Goal: Task Accomplishment & Management: Complete application form

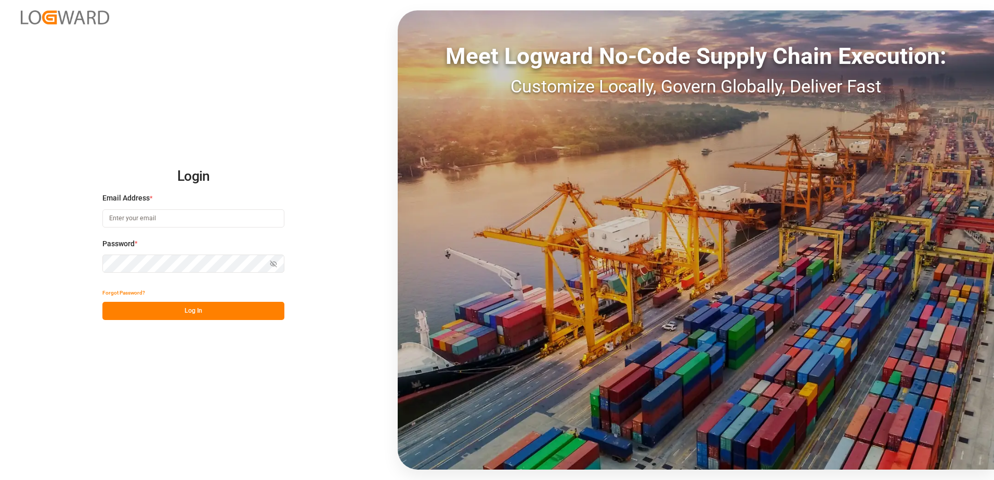
click at [201, 211] on input at bounding box center [193, 218] width 182 height 18
type input "[PERSON_NAME][EMAIL_ADDRESS][DOMAIN_NAME]"
click at [269, 266] on button "Show password" at bounding box center [274, 264] width 22 height 18
click at [190, 309] on button "Log In" at bounding box center [193, 311] width 182 height 18
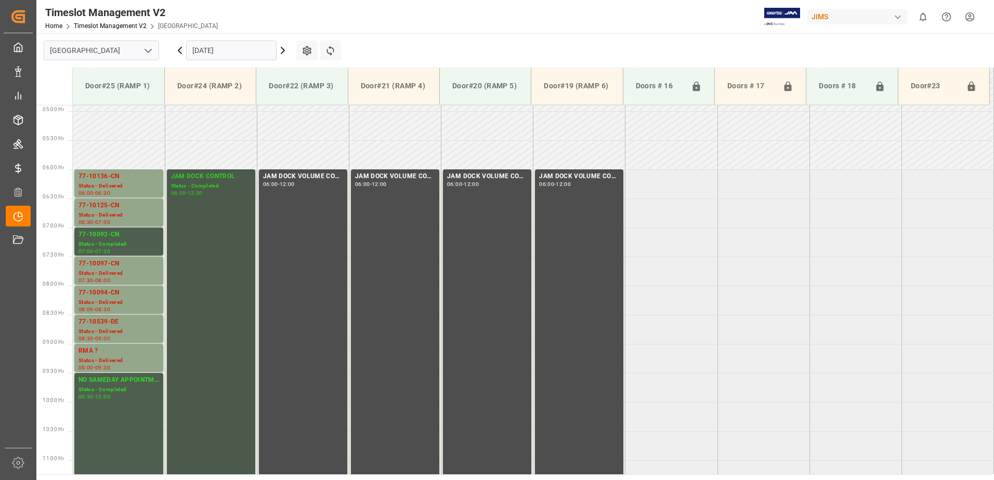
scroll to position [129, 0]
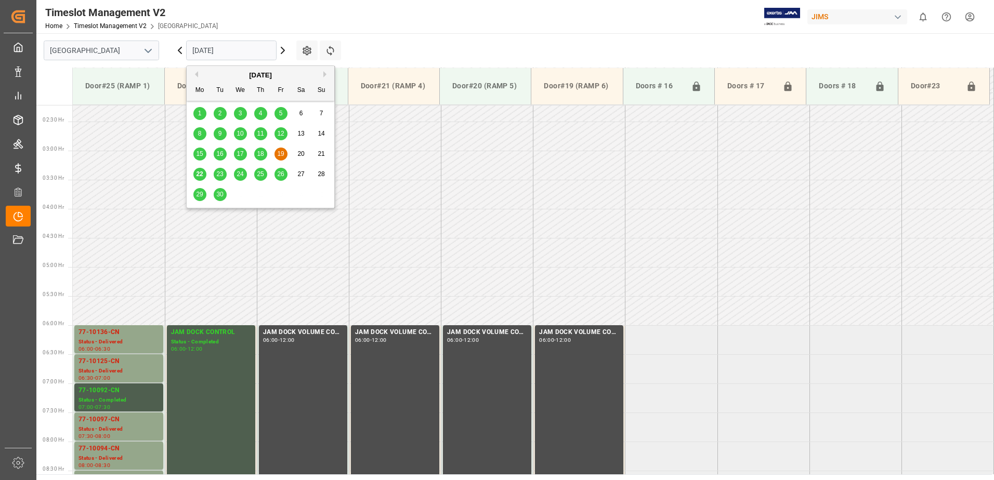
click at [244, 48] on input "[DATE]" at bounding box center [231, 51] width 90 height 20
click at [199, 176] on span "22" at bounding box center [199, 174] width 7 height 7
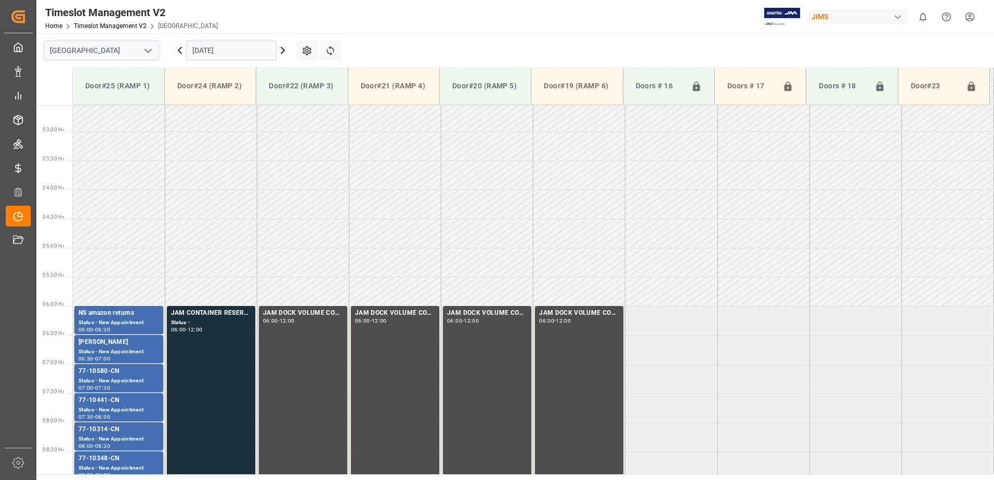
scroll to position [285, 0]
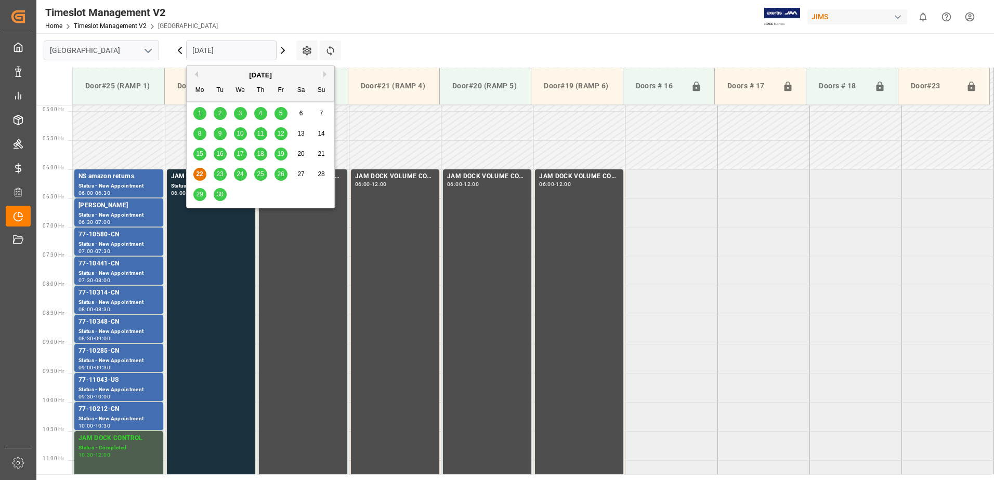
click at [239, 47] on input "[DATE]" at bounding box center [231, 51] width 90 height 20
click at [219, 172] on span "23" at bounding box center [219, 174] width 7 height 7
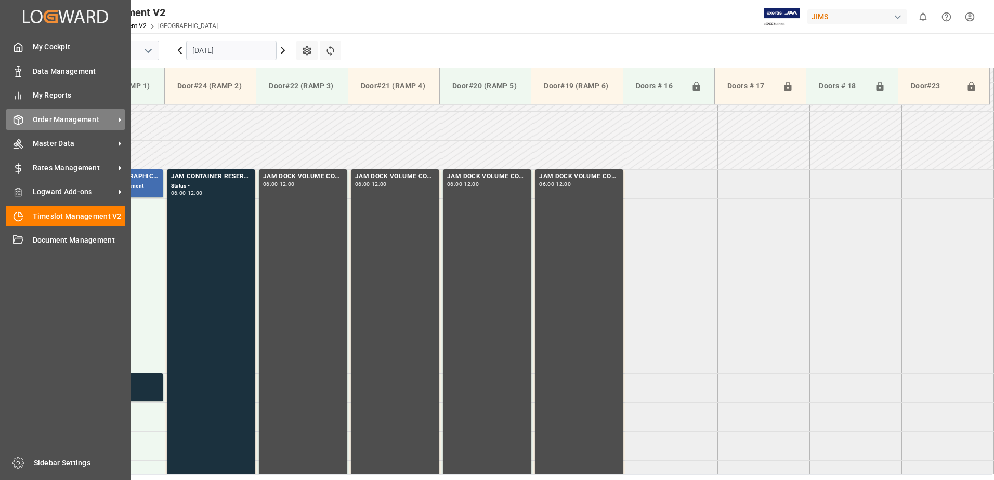
click at [33, 122] on span "Order Management" at bounding box center [74, 119] width 82 height 11
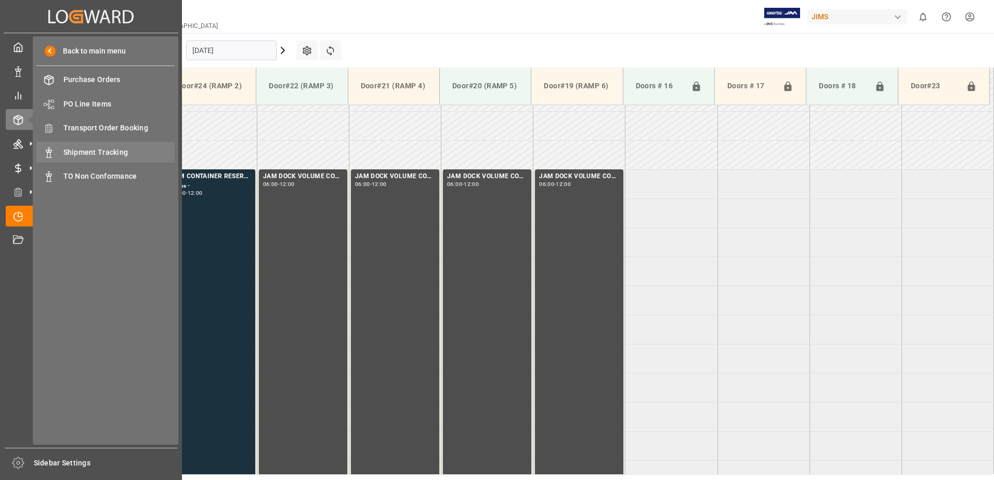
click at [88, 152] on span "Shipment Tracking" at bounding box center [119, 152] width 112 height 11
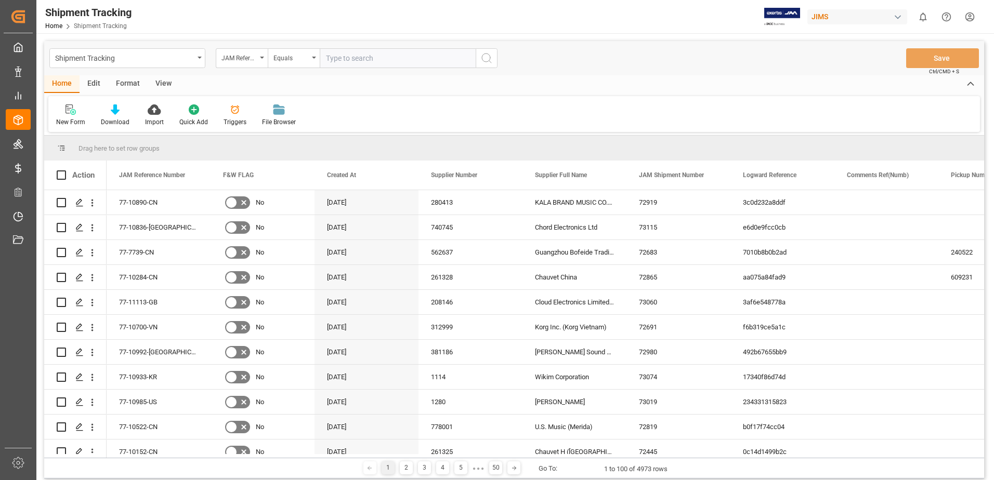
click at [366, 59] on input "text" at bounding box center [398, 58] width 156 height 20
type input "77-9620-ID"
click at [490, 61] on icon "search button" at bounding box center [486, 58] width 12 height 12
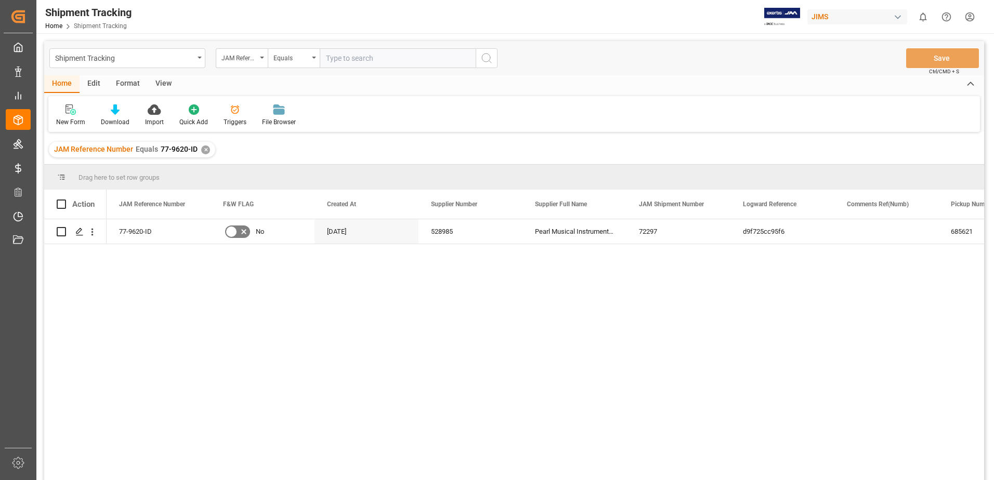
click at [163, 83] on div "View" at bounding box center [164, 84] width 32 height 18
click at [68, 115] on div "Default" at bounding box center [66, 115] width 36 height 23
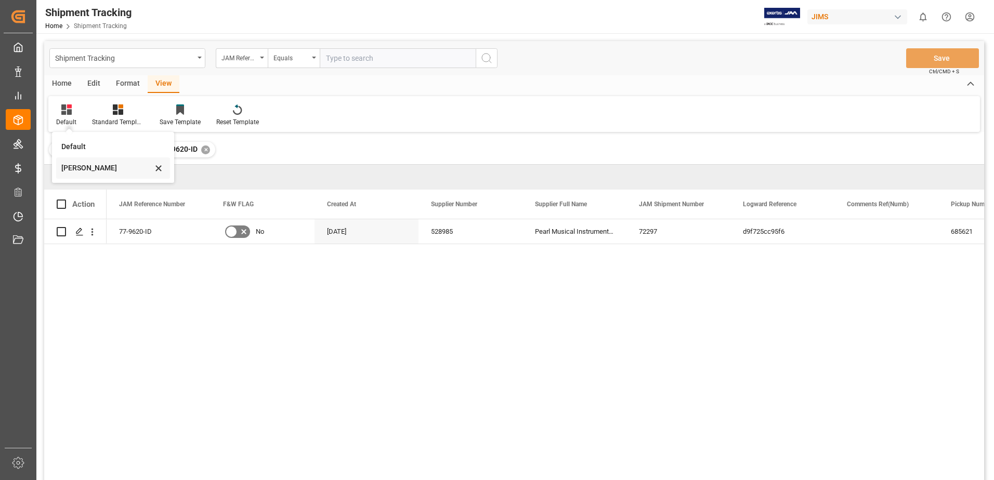
click at [80, 169] on div "[PERSON_NAME]" at bounding box center [106, 168] width 91 height 11
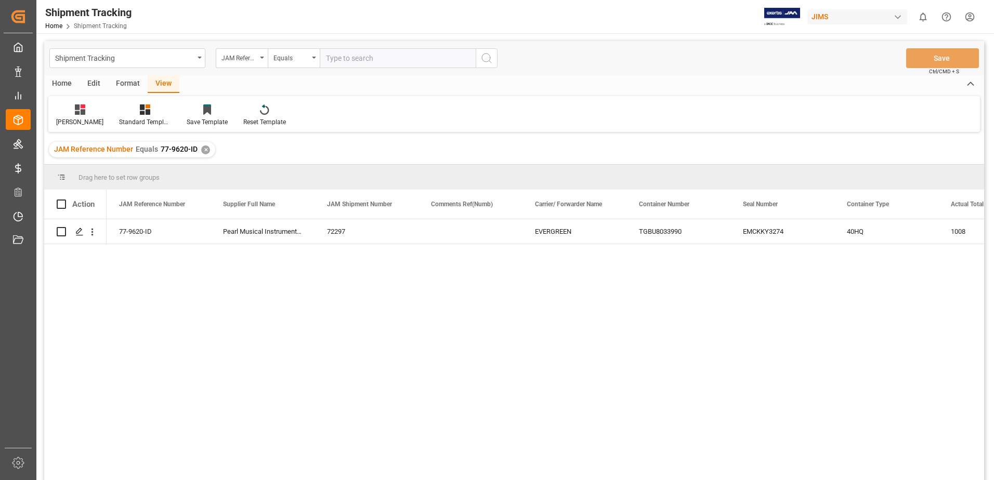
click at [202, 151] on div "✕" at bounding box center [205, 150] width 9 height 9
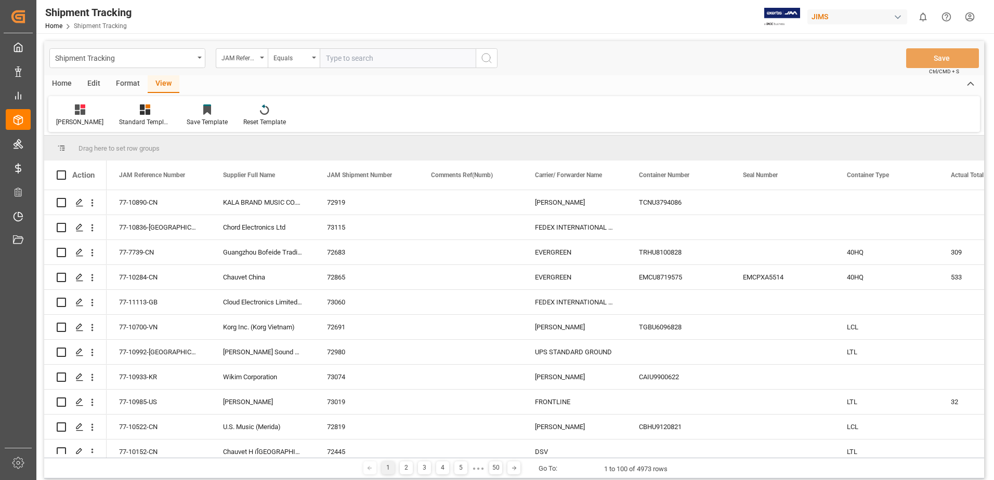
click at [413, 57] on input "text" at bounding box center [398, 58] width 156 height 20
type input "77-10008-CN"
click at [488, 58] on icon "search button" at bounding box center [486, 58] width 12 height 12
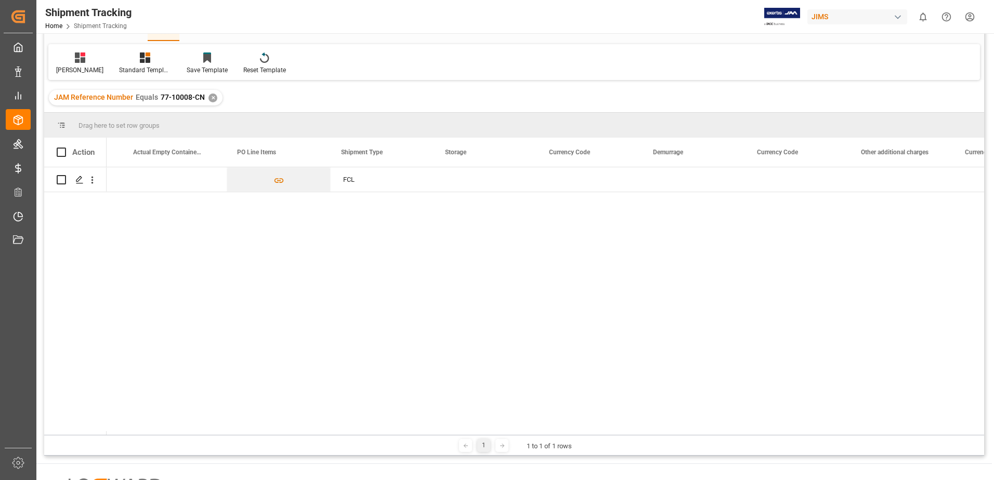
scroll to position [0, 2138]
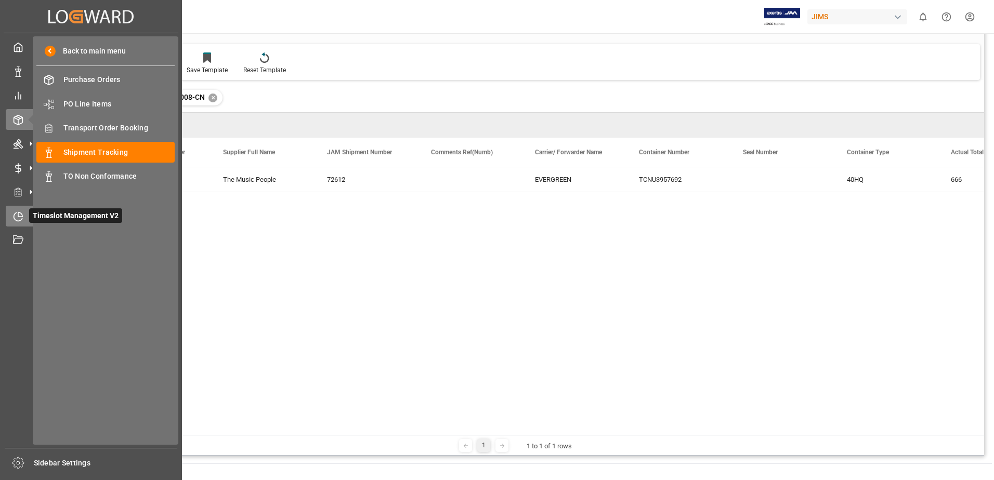
click at [18, 216] on icon at bounding box center [18, 217] width 10 height 10
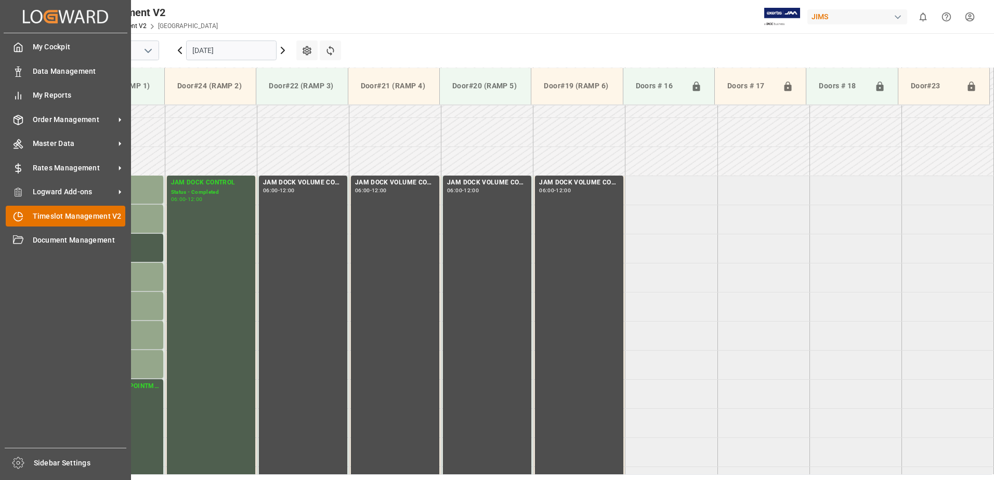
scroll to position [285, 0]
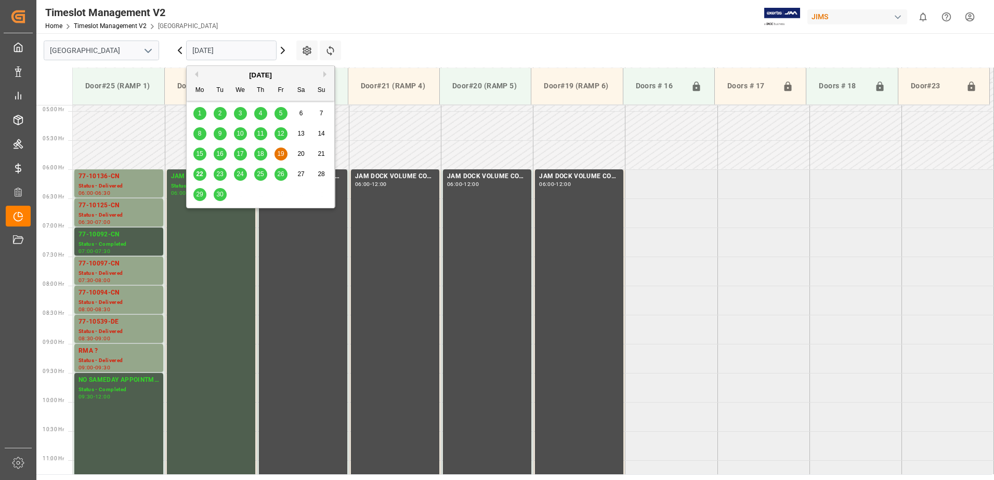
click at [253, 47] on input "[DATE]" at bounding box center [231, 51] width 90 height 20
click at [217, 175] on span "23" at bounding box center [219, 174] width 7 height 7
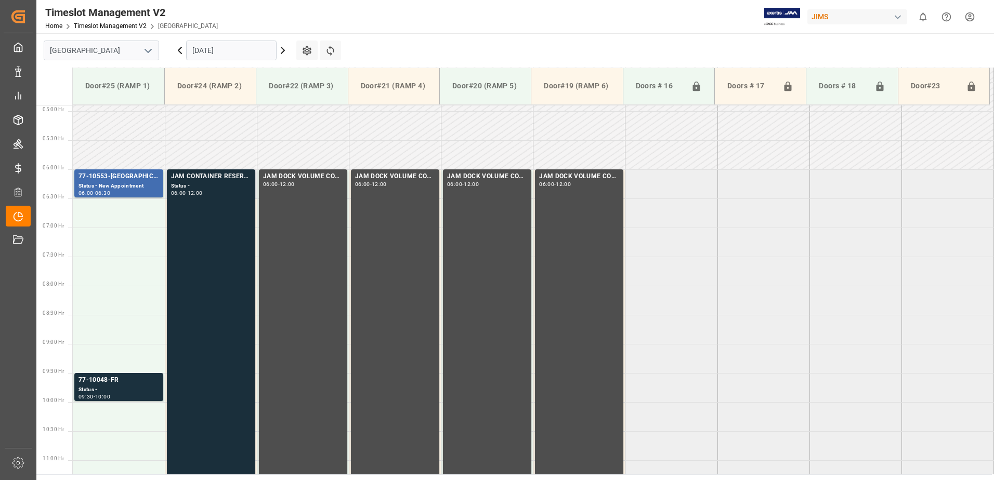
click at [210, 240] on div "JAM CONTAINER RESERVED Status - 06:00 - 12:00" at bounding box center [211, 344] width 80 height 344
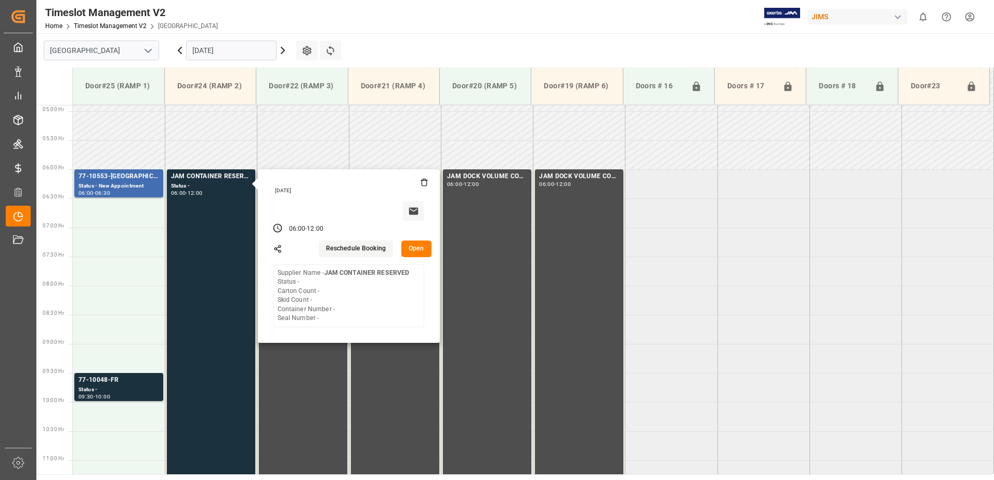
click at [422, 250] on button "Open" at bounding box center [416, 249] width 30 height 17
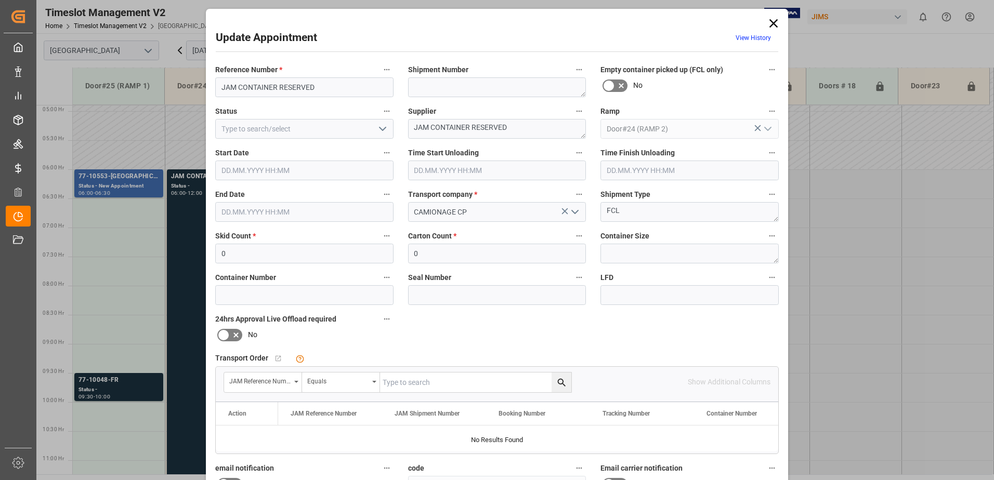
type input "[DATE] 06:00"
type input "[DATE] 12:00"
type input "[DATE] 20:04"
click at [321, 84] on input "JAM CONTAINER RESERVED" at bounding box center [304, 87] width 178 height 20
type input "J"
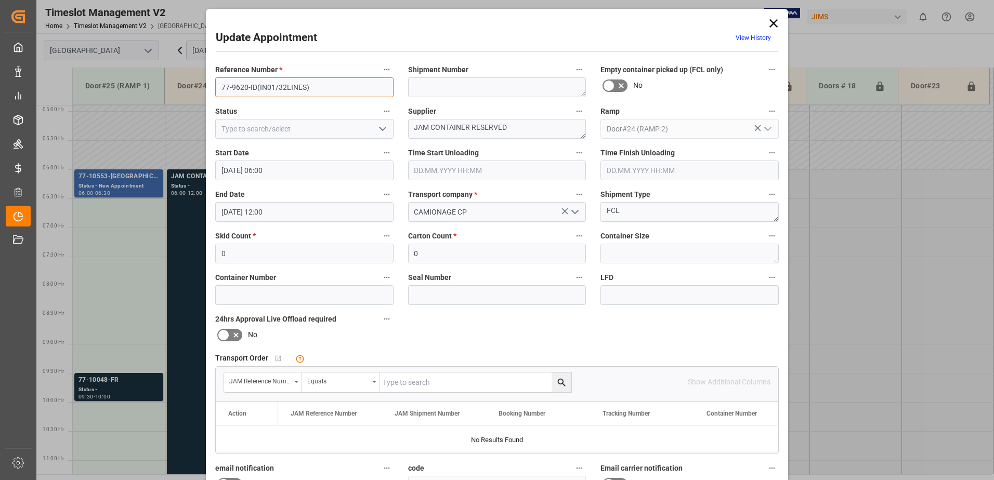
type input "77-9620-ID(IN01/32LINES)"
click at [444, 84] on textarea at bounding box center [497, 87] width 178 height 20
type textarea "72297"
click at [384, 130] on icon "open menu" at bounding box center [382, 129] width 12 height 12
click at [285, 219] on div "New Appointment" at bounding box center [304, 222] width 177 height 23
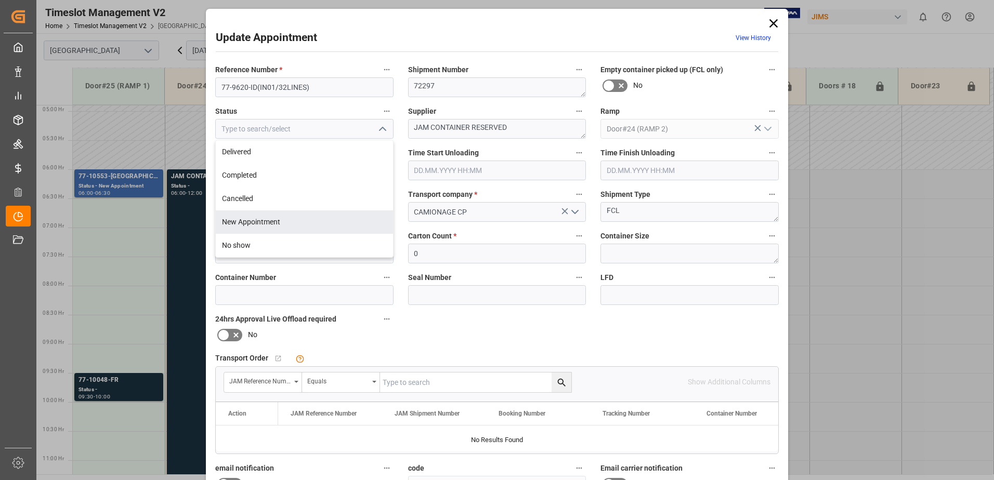
type input "New Appointment"
click at [522, 134] on textarea "JAM CONTAINER RESERVED" at bounding box center [497, 129] width 178 height 20
type textarea "J"
type textarea "PEARL MUSICAL"
click at [300, 171] on input "[DATE] 06:00" at bounding box center [304, 171] width 178 height 20
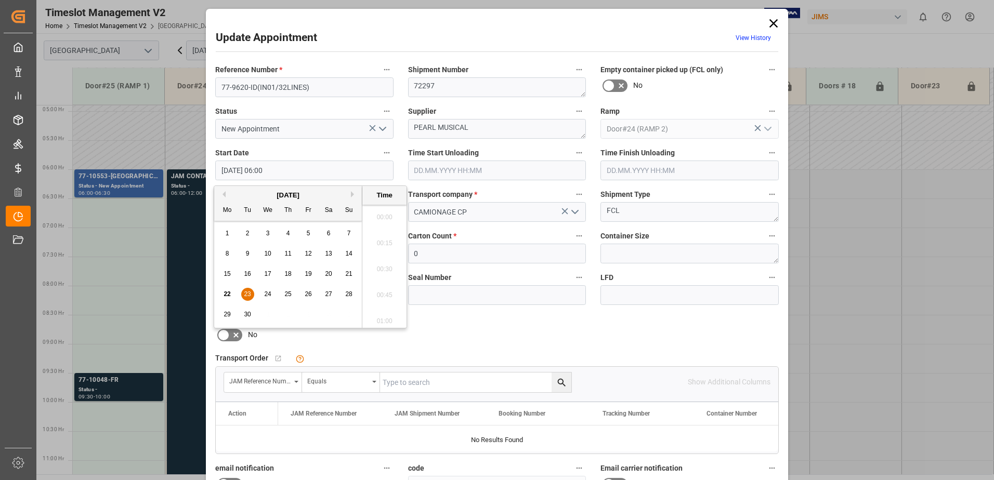
scroll to position [575, 0]
click at [247, 293] on span "23" at bounding box center [247, 294] width 7 height 7
click at [383, 262] on li "06:00" at bounding box center [384, 266] width 44 height 26
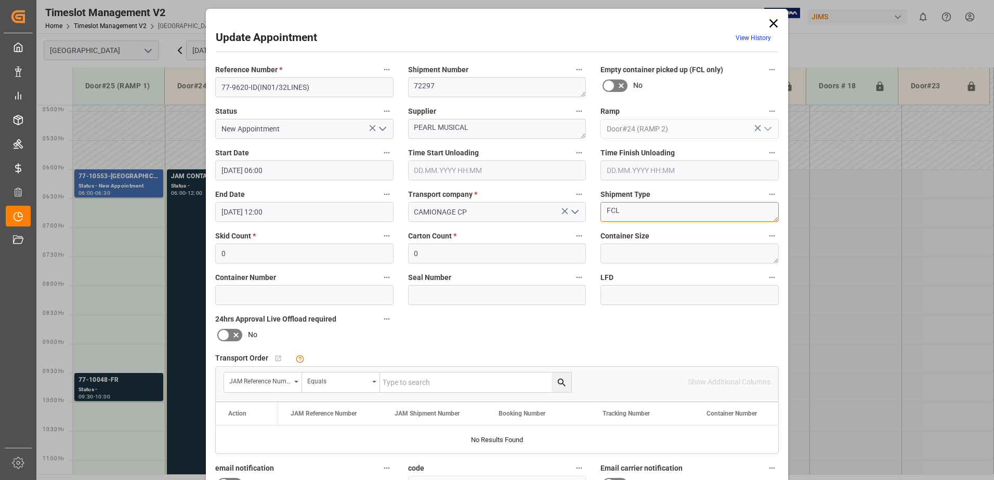
click at [677, 218] on textarea "FCL" at bounding box center [689, 212] width 178 height 20
type textarea "F"
type textarea "40 FT. CONTAINER"
click at [457, 248] on input "0" at bounding box center [497, 254] width 178 height 20
type input "1008"
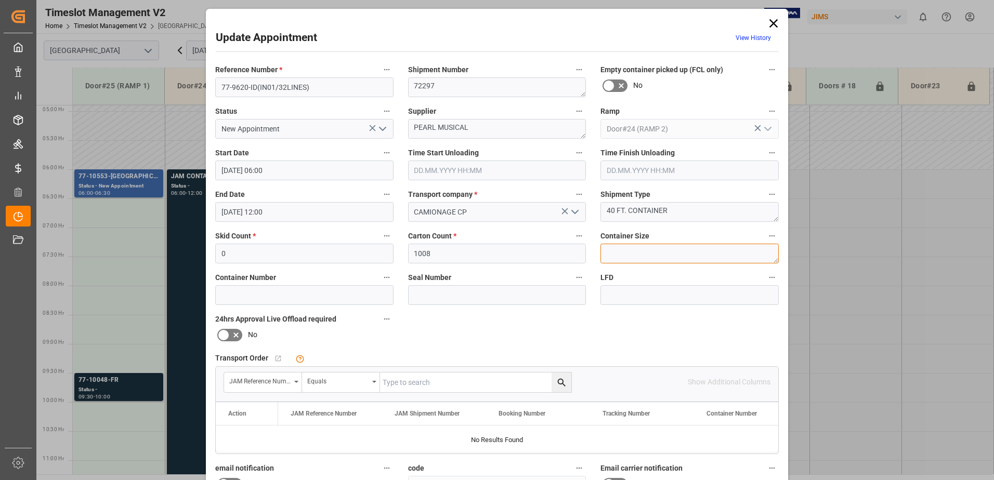
click at [683, 257] on textarea at bounding box center [689, 254] width 178 height 20
type textarea "40 FT."
click at [312, 292] on input at bounding box center [304, 295] width 178 height 20
type input "TGBU8033990"
click at [458, 299] on input at bounding box center [497, 295] width 178 height 20
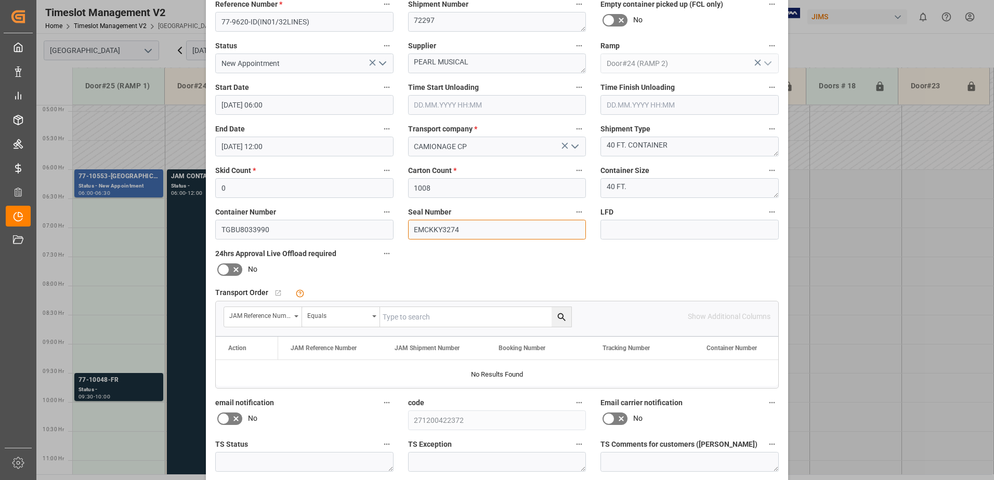
scroll to position [152, 0]
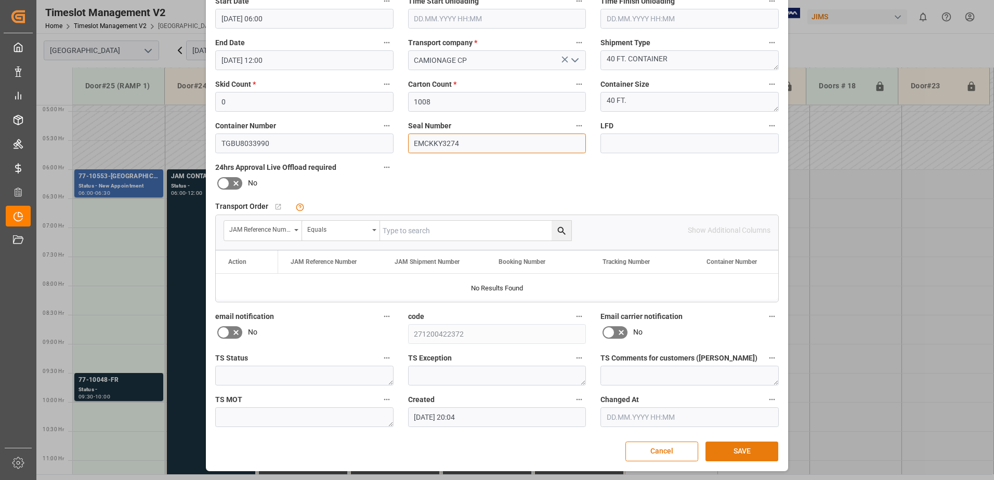
type input "EMCKKY3274"
click at [737, 448] on button "SAVE" at bounding box center [741, 452] width 73 height 20
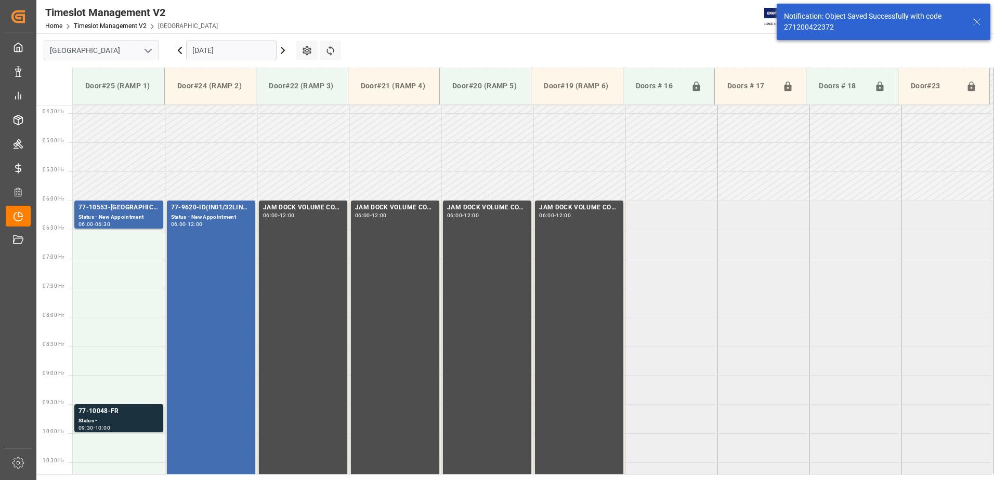
scroll to position [285, 0]
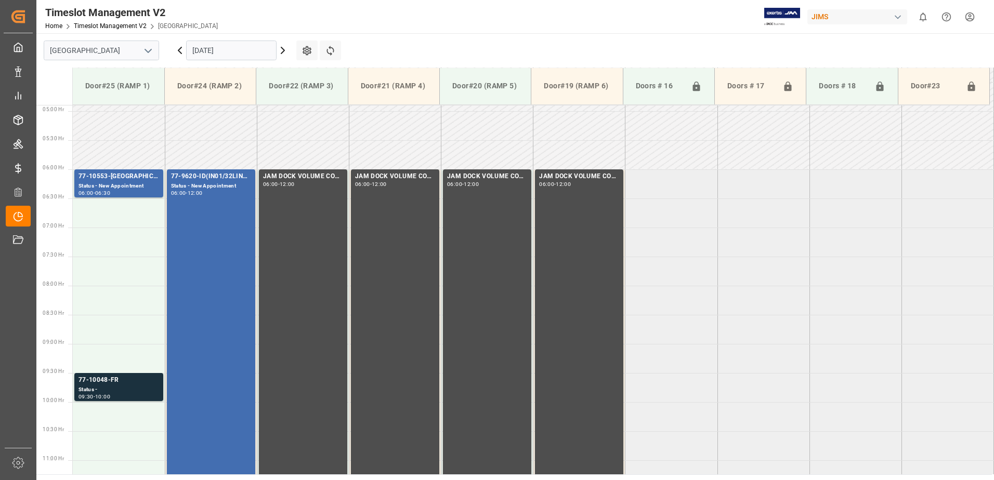
click at [239, 50] on input "[DATE]" at bounding box center [231, 51] width 90 height 20
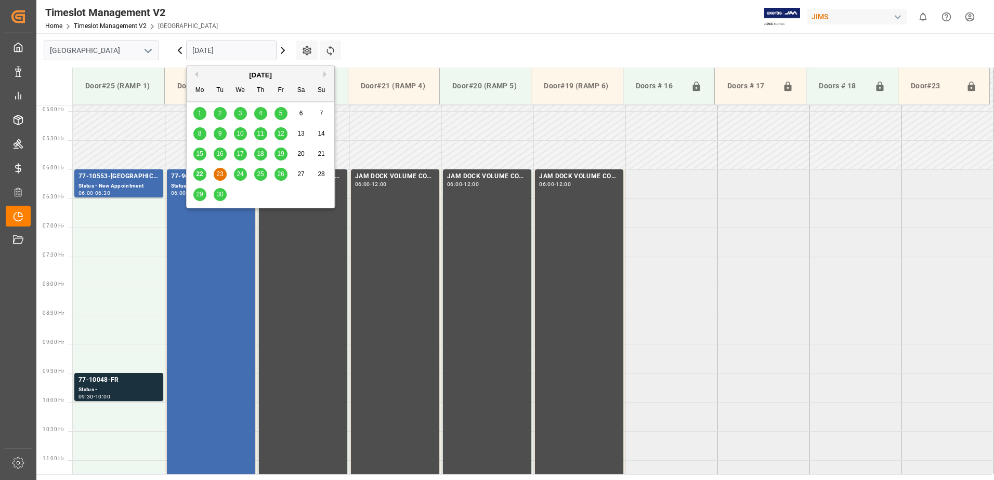
click at [241, 173] on span "24" at bounding box center [240, 174] width 7 height 7
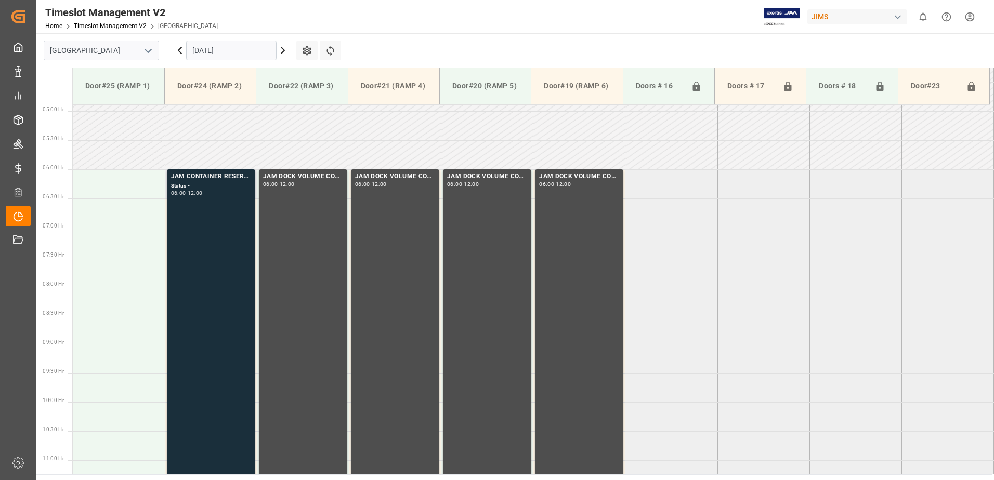
click at [215, 244] on div "JAM CONTAINER RESERVED Status - 06:00 - 12:00" at bounding box center [211, 344] width 80 height 344
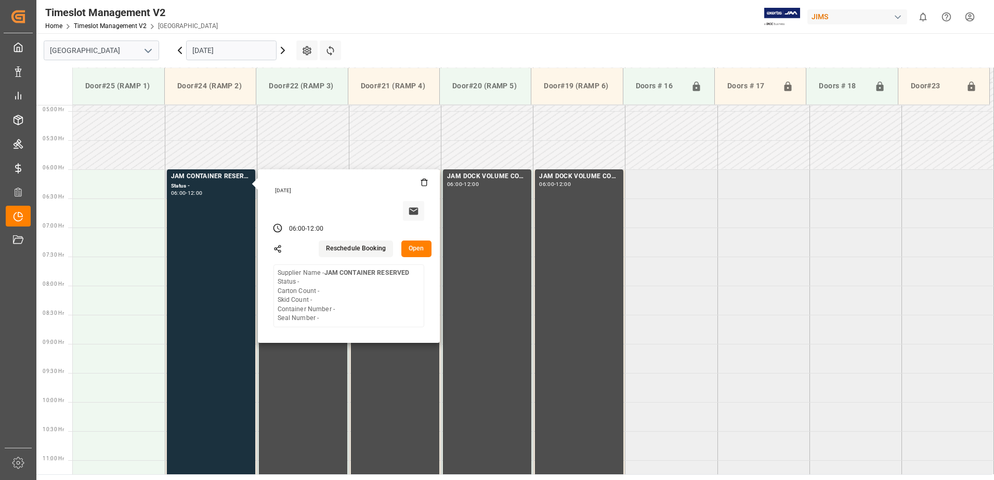
click at [423, 245] on button "Open" at bounding box center [416, 249] width 30 height 17
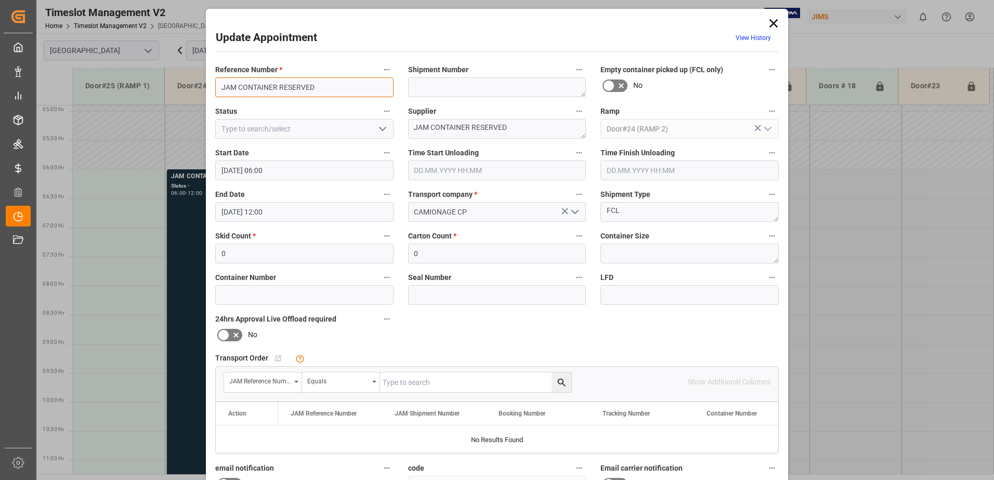
click at [326, 84] on input "JAM CONTAINER RESERVED" at bounding box center [304, 87] width 178 height 20
type input "J"
click at [274, 87] on input "77-10008-CN(" at bounding box center [304, 87] width 178 height 20
type input "77-10008-CN(IN07/228 lines)"
click at [466, 89] on textarea at bounding box center [497, 87] width 178 height 20
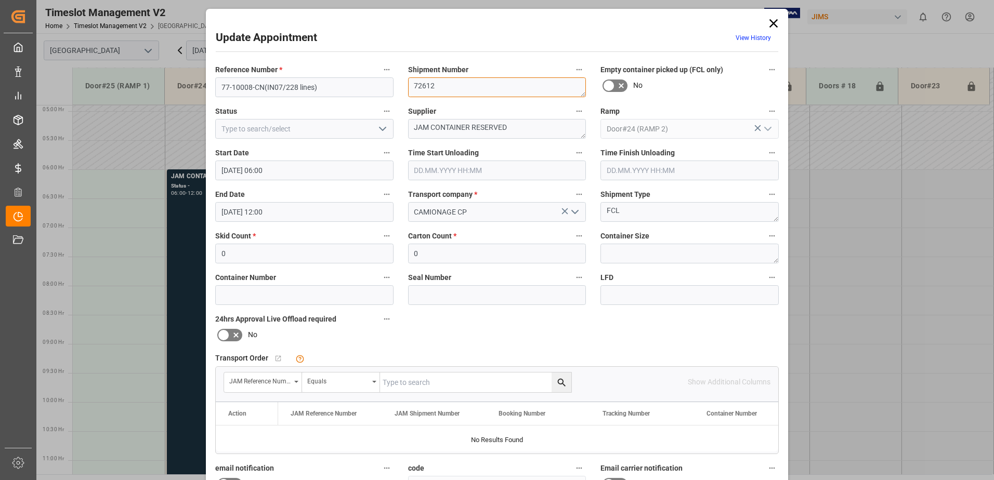
type textarea "72612"
click at [382, 133] on icon "open menu" at bounding box center [382, 129] width 12 height 12
click at [266, 221] on div "New Appointment" at bounding box center [304, 222] width 177 height 23
type input "New Appointment"
click at [515, 133] on textarea "JAM CONTAINER RESERVED" at bounding box center [497, 129] width 178 height 20
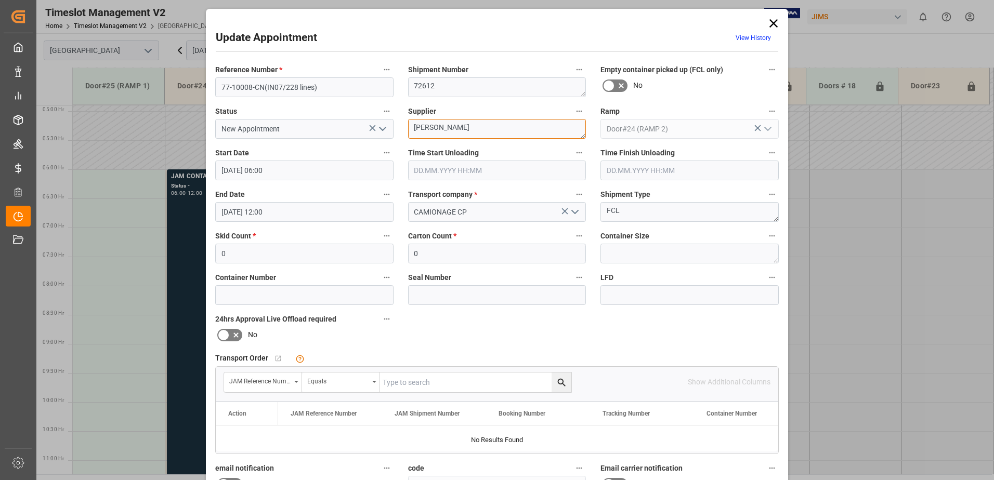
type textarea "J"
type textarea "THE MUSIC PEOPLE"
click at [625, 212] on textarea "FCL" at bounding box center [689, 212] width 178 height 20
type textarea "F"
type textarea "40 FT. CONTAINER"
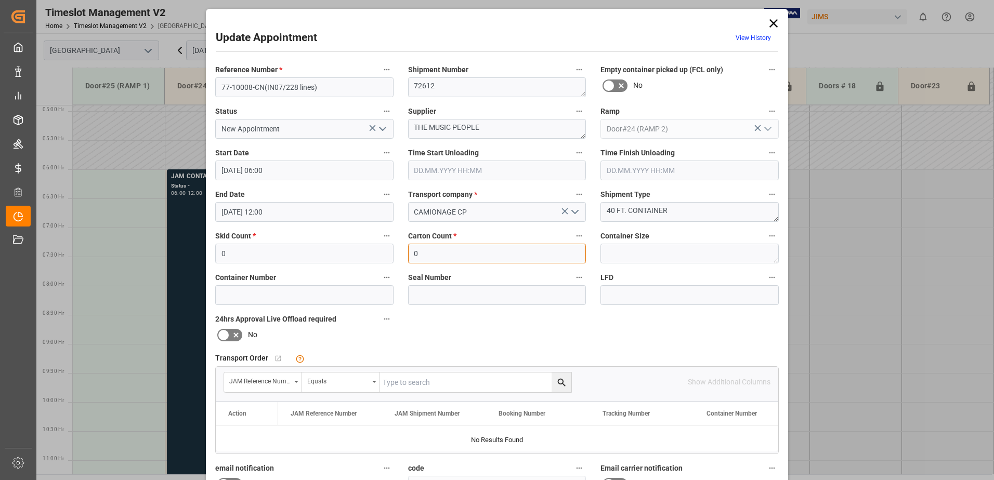
click at [445, 250] on input "0" at bounding box center [497, 254] width 178 height 20
type input "666"
click at [307, 290] on input at bounding box center [304, 295] width 178 height 20
type input "TCNU3957692"
click at [472, 296] on input at bounding box center [497, 295] width 178 height 20
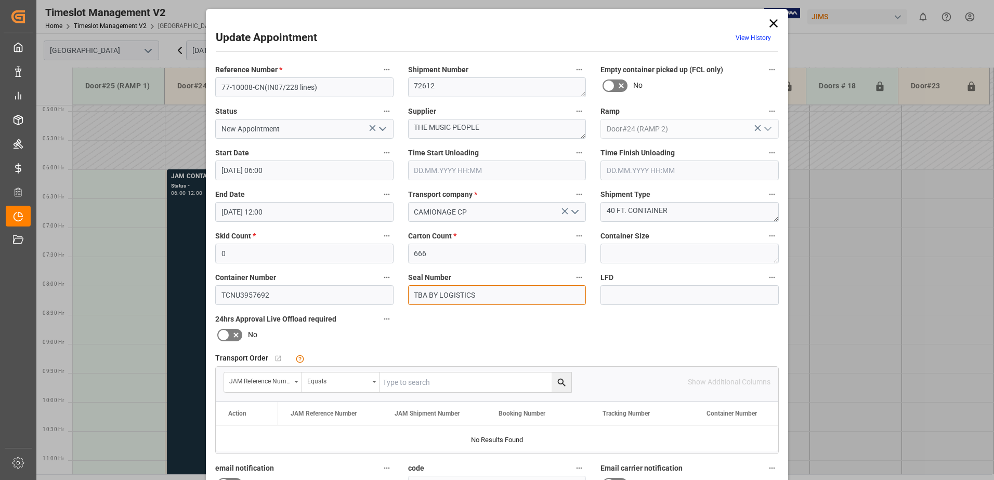
type input "TBA BY LOGISTICS"
click at [633, 247] on textarea at bounding box center [689, 254] width 178 height 20
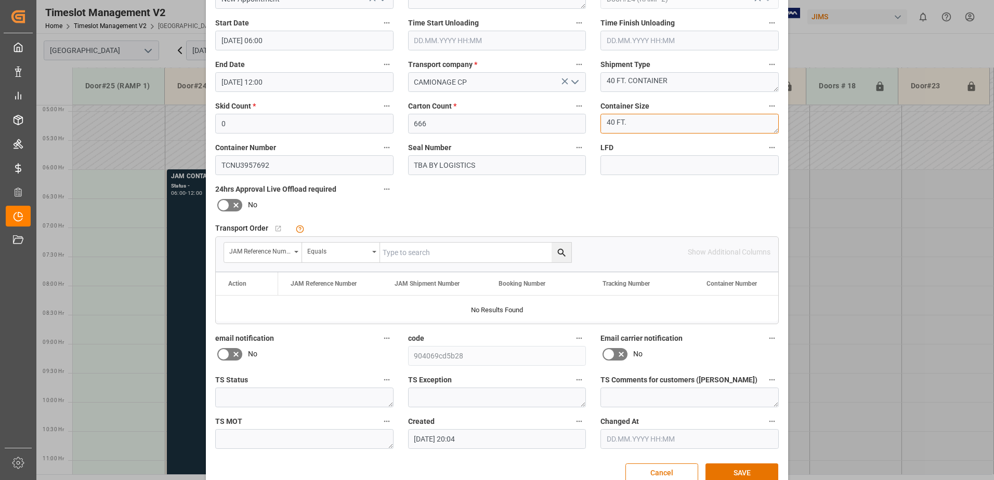
scroll to position [152, 0]
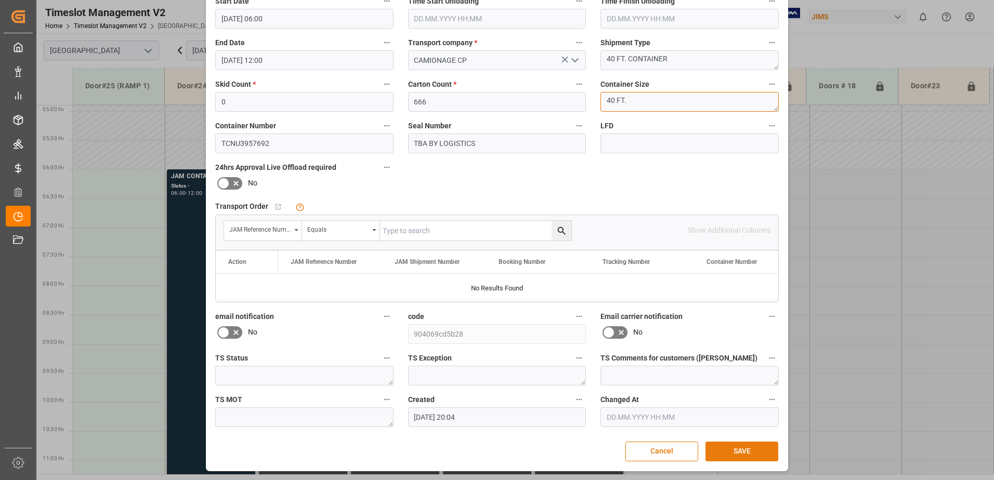
type textarea "40 FT."
click at [744, 446] on button "SAVE" at bounding box center [741, 452] width 73 height 20
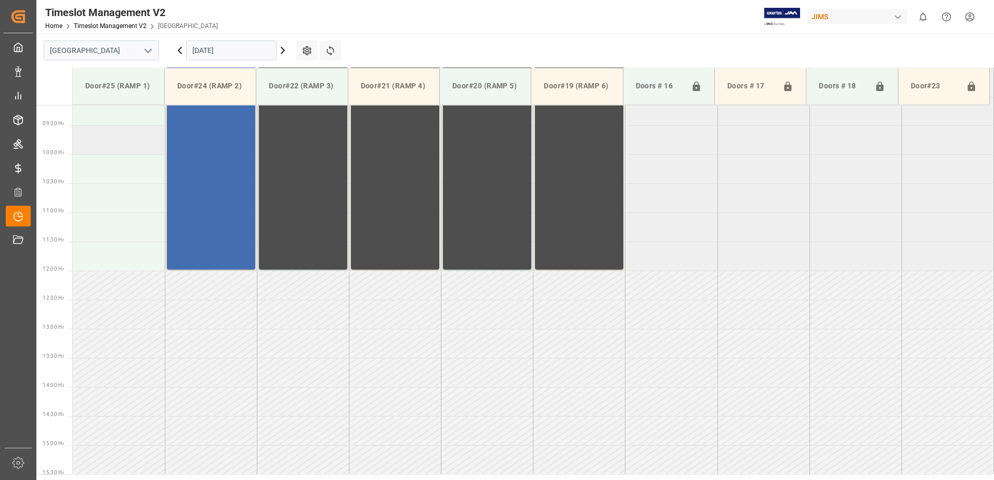
scroll to position [389, 0]
